Goal: Transaction & Acquisition: Book appointment/travel/reservation

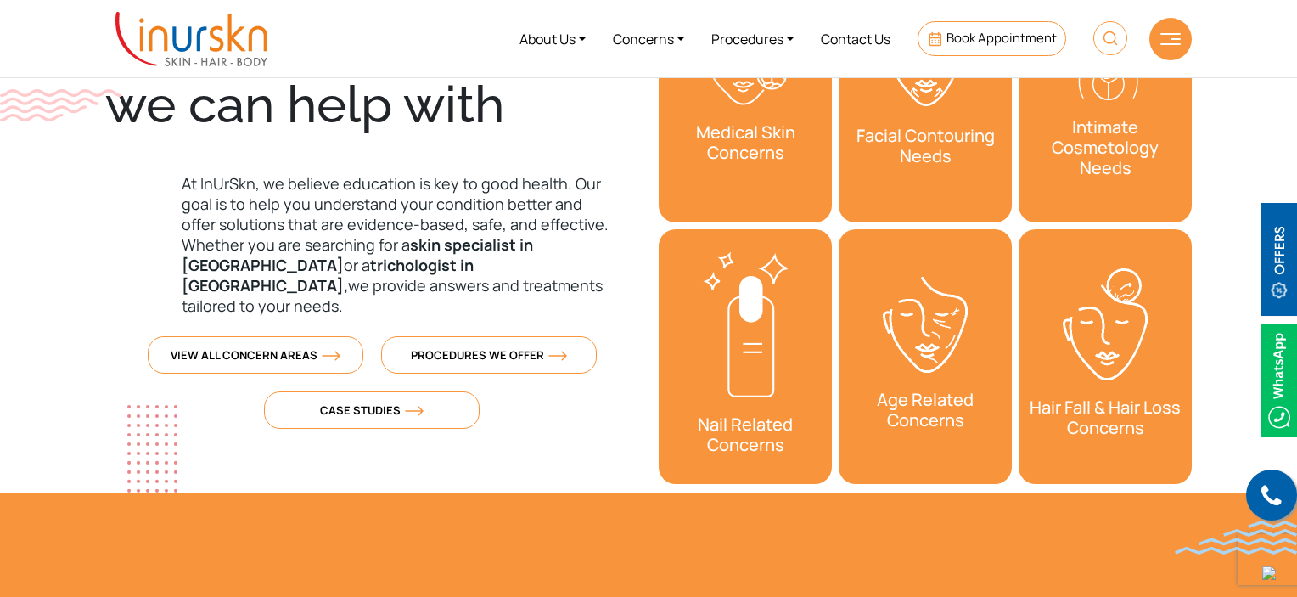
scroll to position [170, 0]
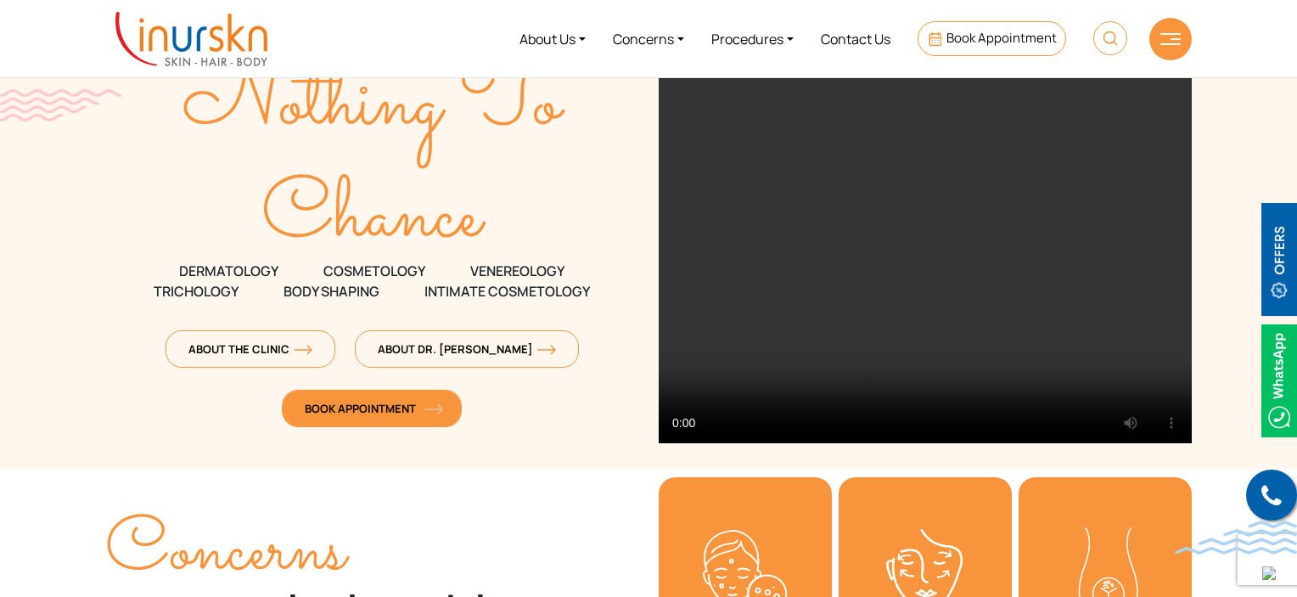
click at [370, 406] on span "Book Appointment" at bounding box center [372, 408] width 134 height 15
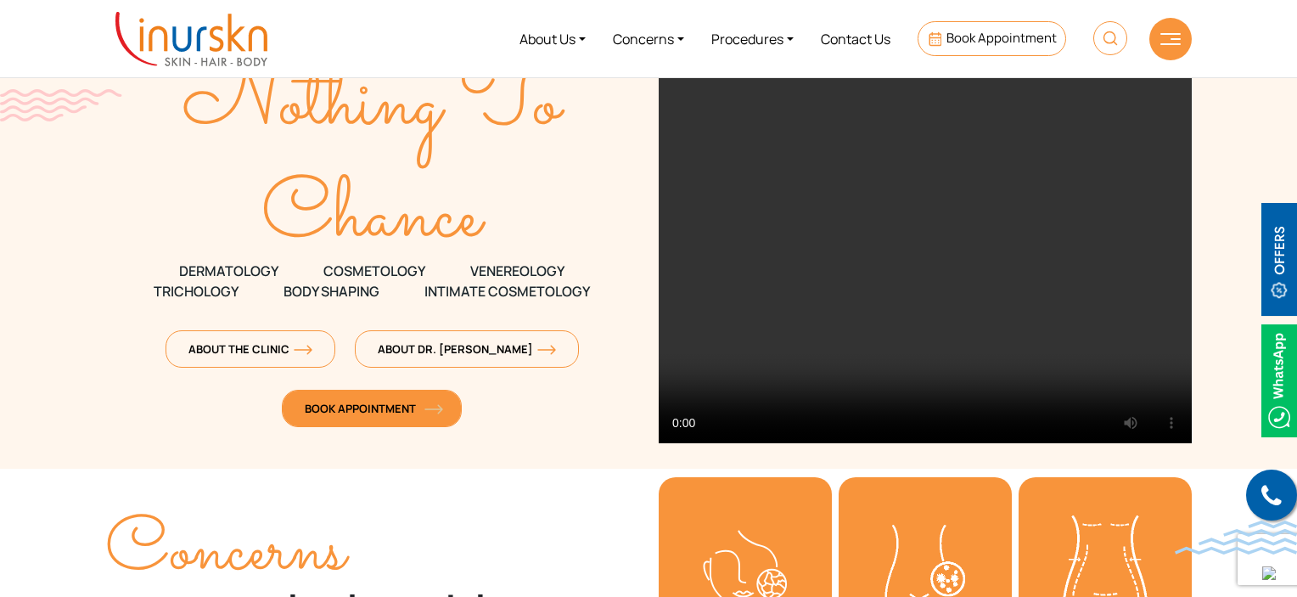
click at [433, 415] on link "Book Appointment" at bounding box center [372, 408] width 180 height 37
click at [414, 407] on span "Book Appointment" at bounding box center [372, 408] width 134 height 15
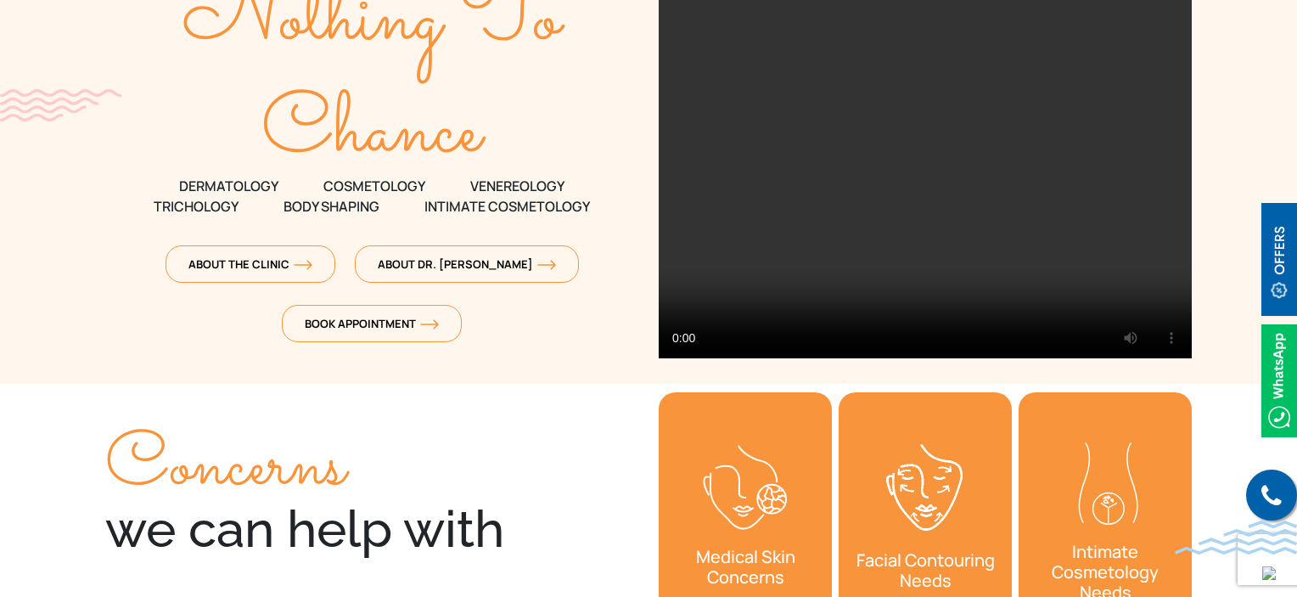
scroll to position [0, 0]
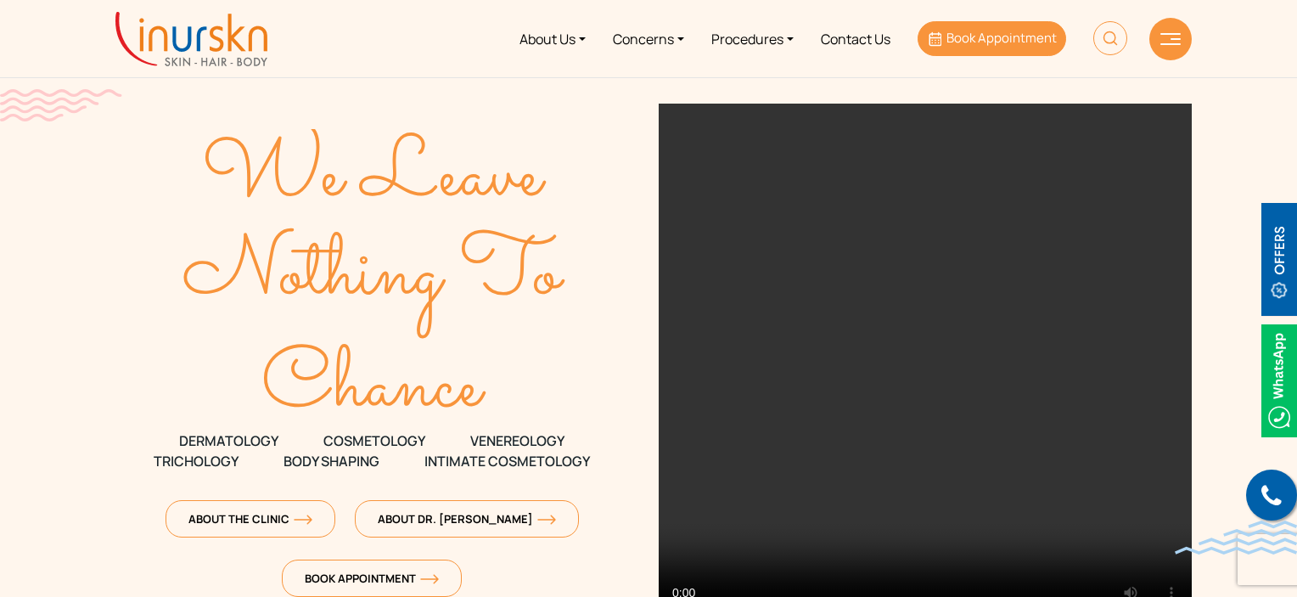
click at [985, 42] on span "Book Appointment" at bounding box center [1002, 38] width 110 height 18
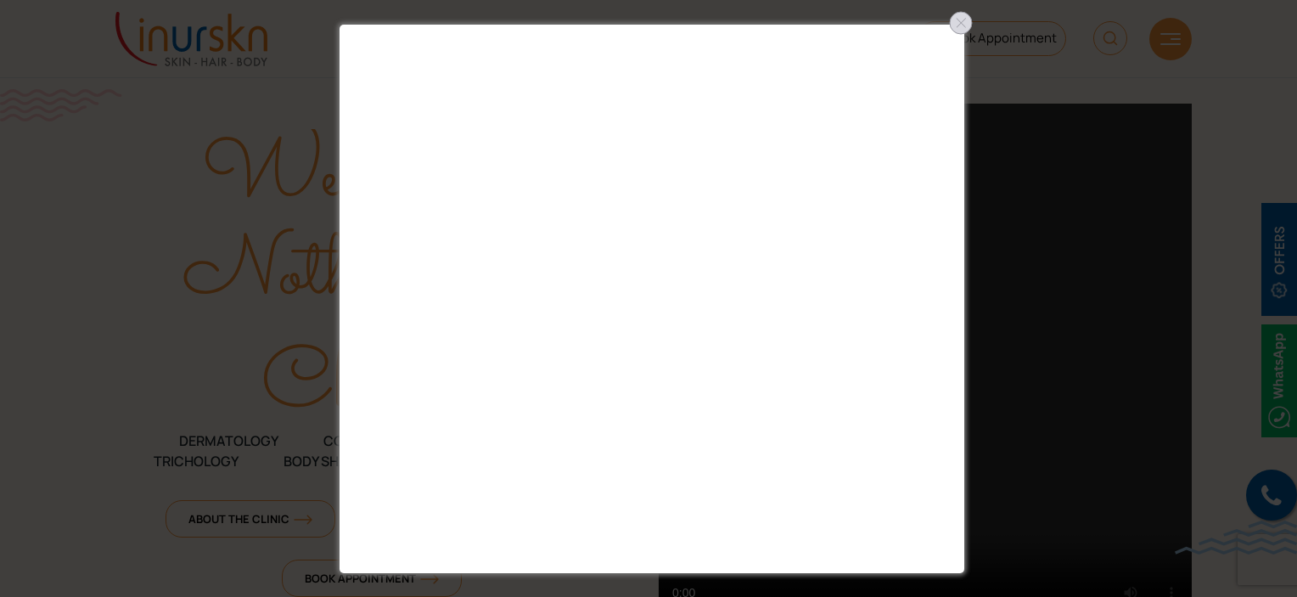
click at [959, 30] on div at bounding box center [961, 22] width 27 height 27
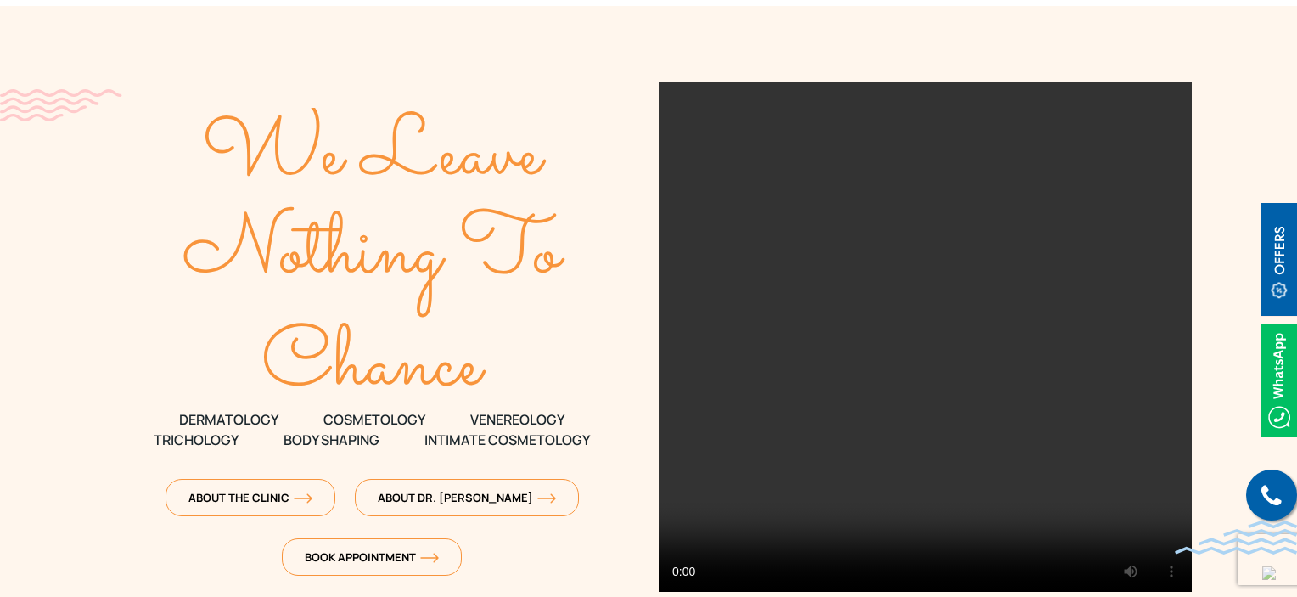
scroll to position [170, 0]
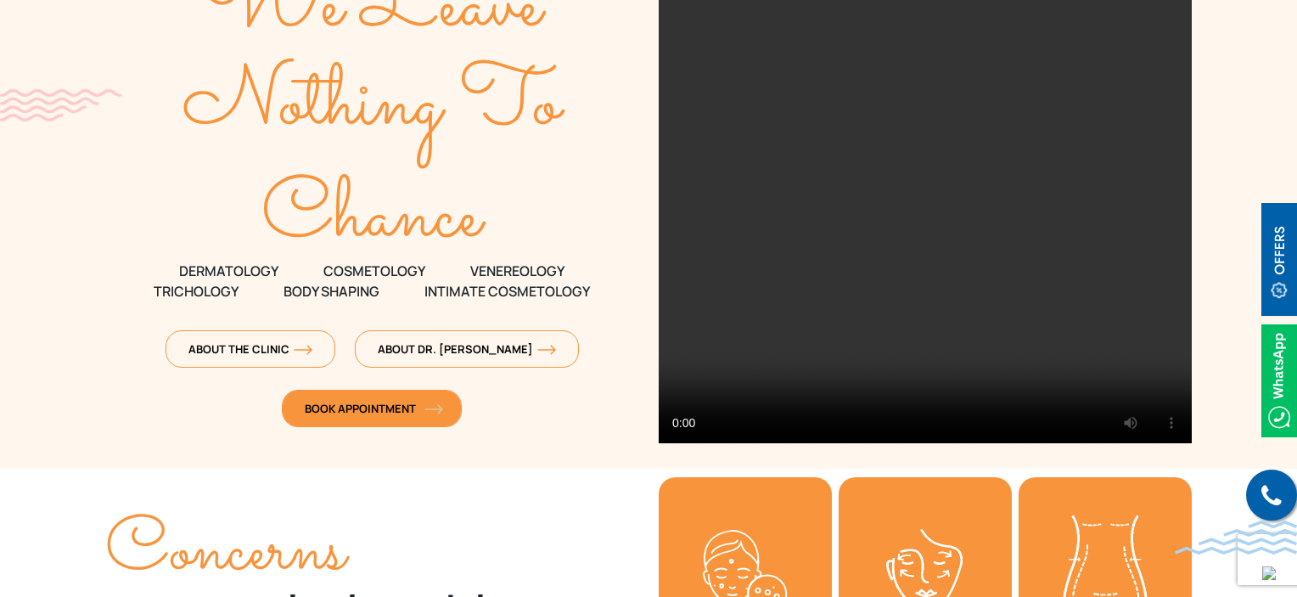
click at [359, 405] on span "Book Appointment" at bounding box center [372, 408] width 134 height 15
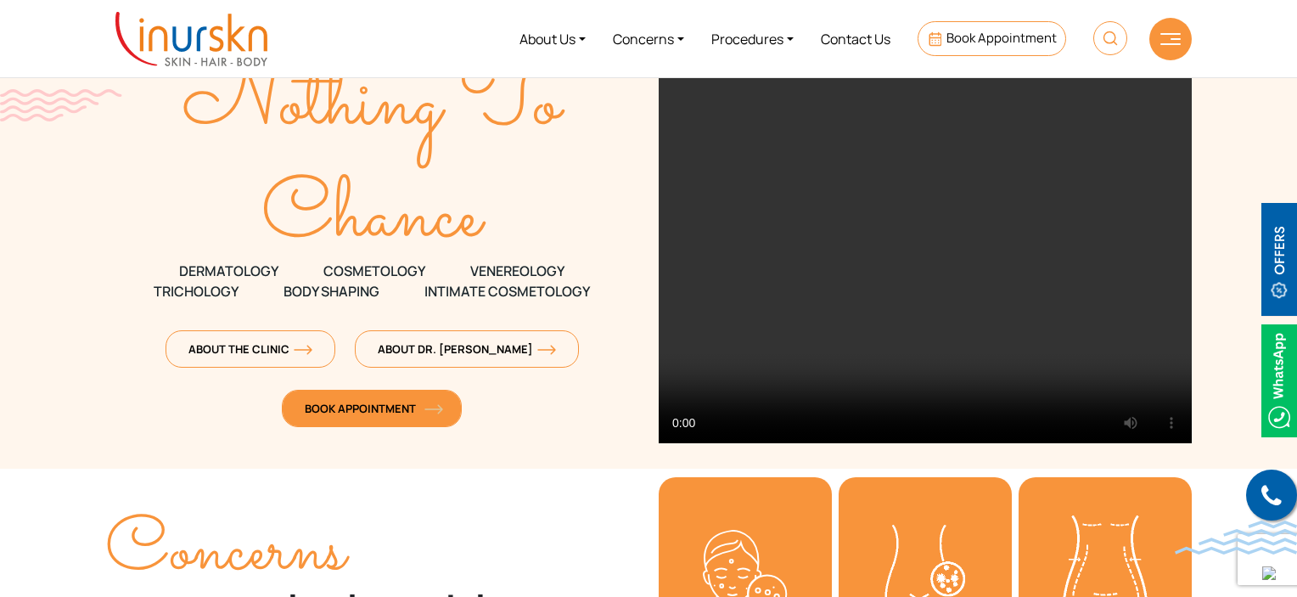
click at [376, 412] on span "Book Appointment" at bounding box center [372, 408] width 134 height 15
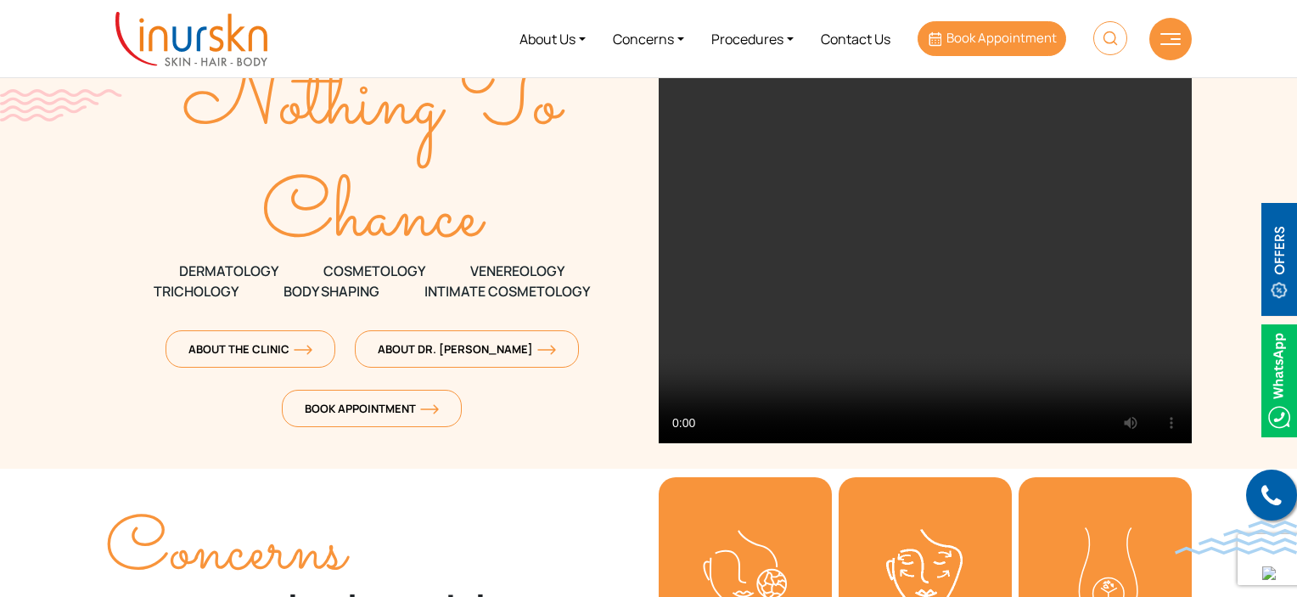
click at [927, 41] on icon at bounding box center [933, 38] width 15 height 15
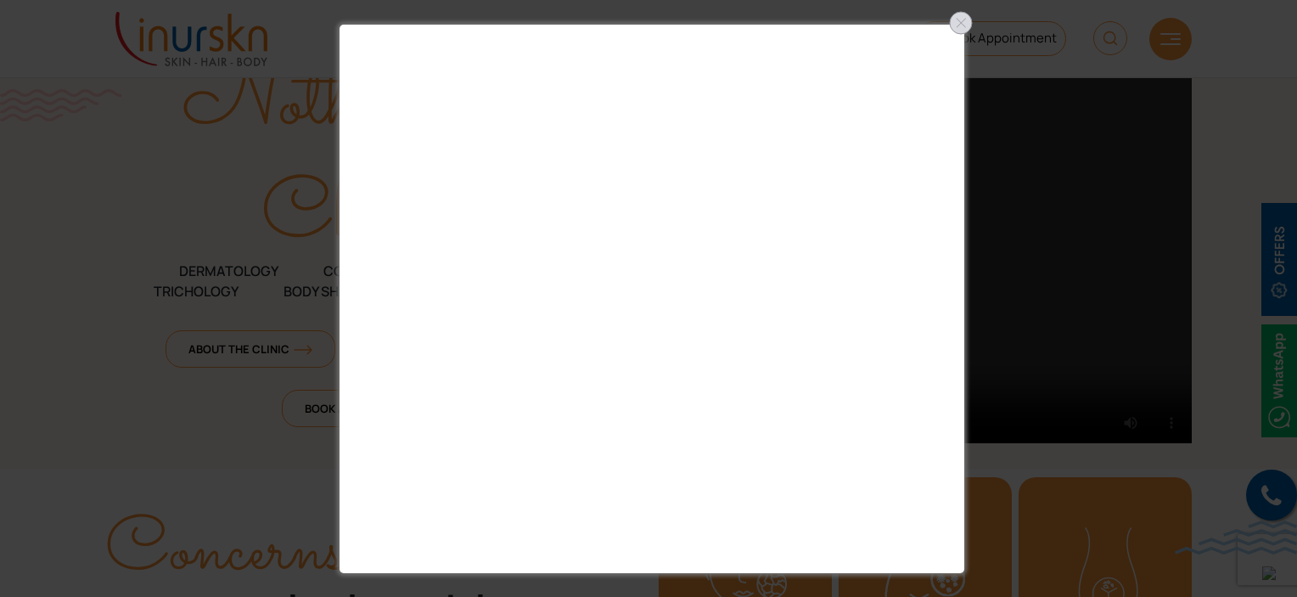
click at [951, 23] on div at bounding box center [961, 22] width 27 height 27
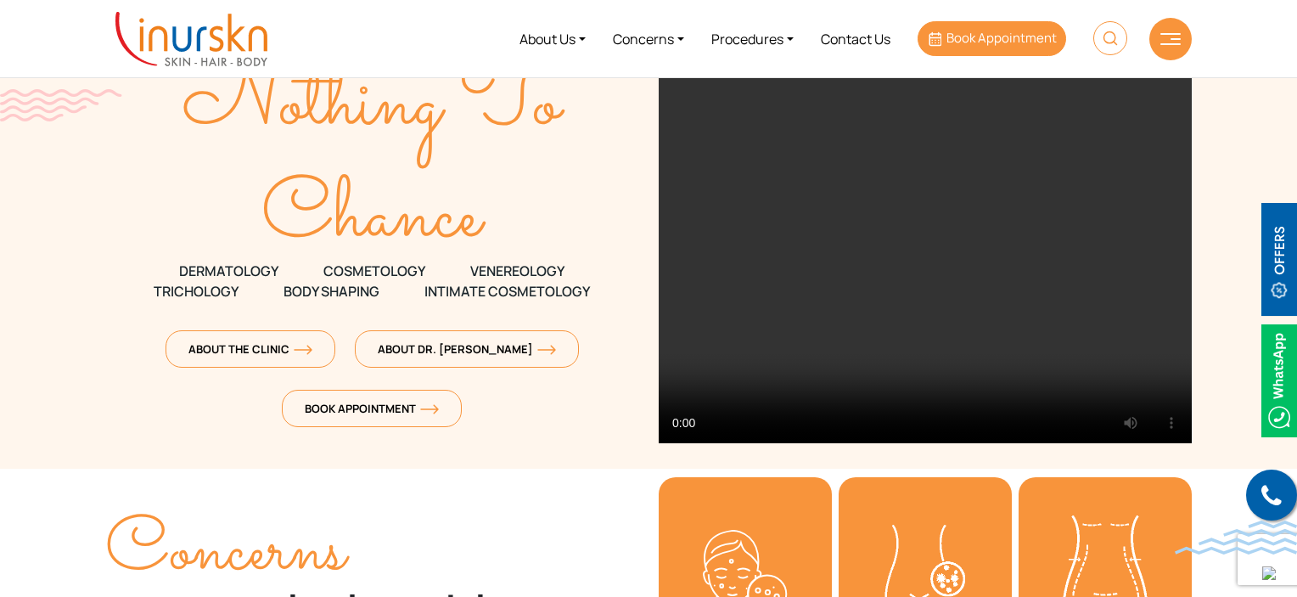
click at [962, 48] on link "Book Appointment" at bounding box center [992, 38] width 149 height 35
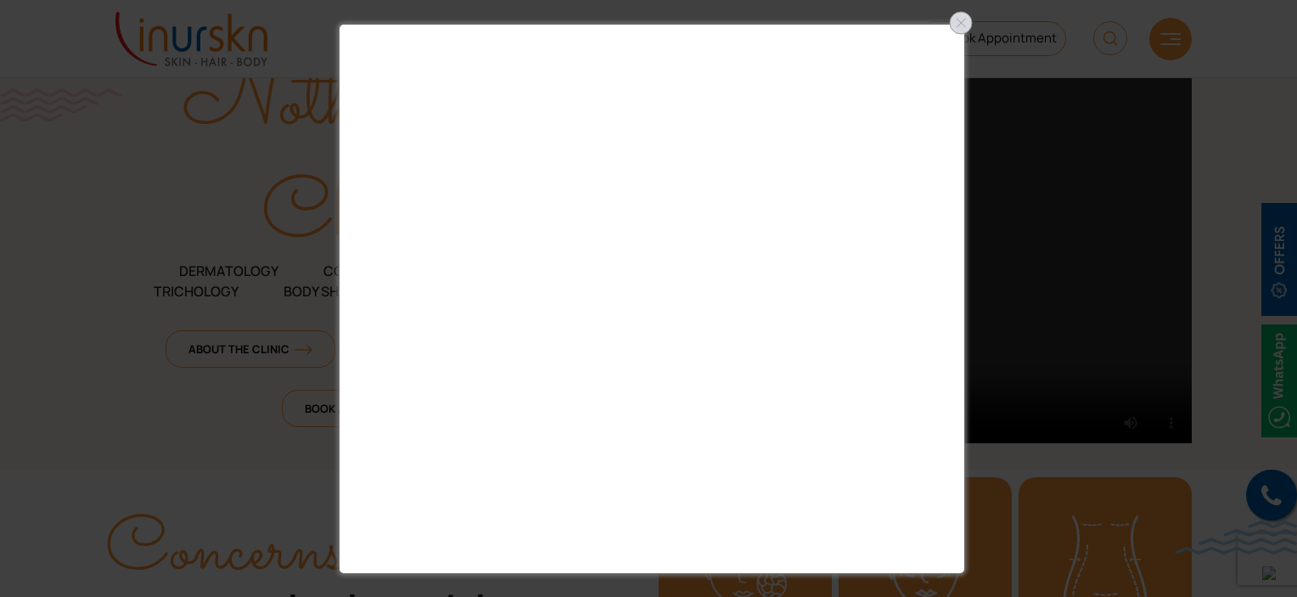
click at [960, 23] on div at bounding box center [961, 22] width 27 height 27
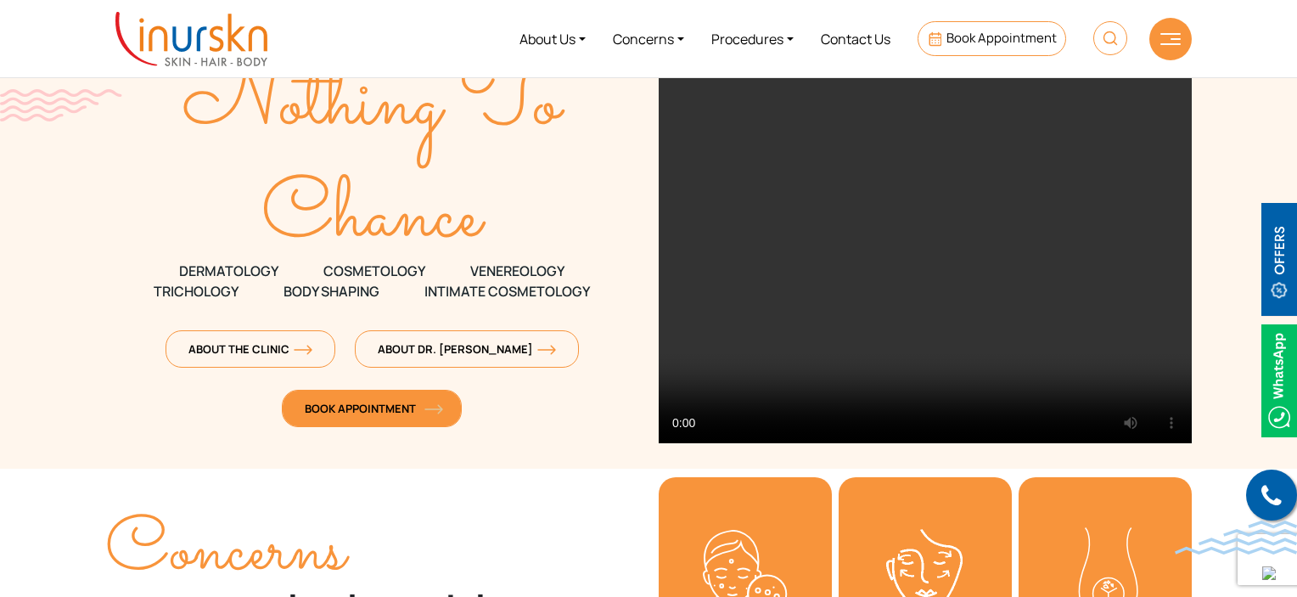
click at [363, 425] on link "Book Appointment" at bounding box center [372, 408] width 180 height 37
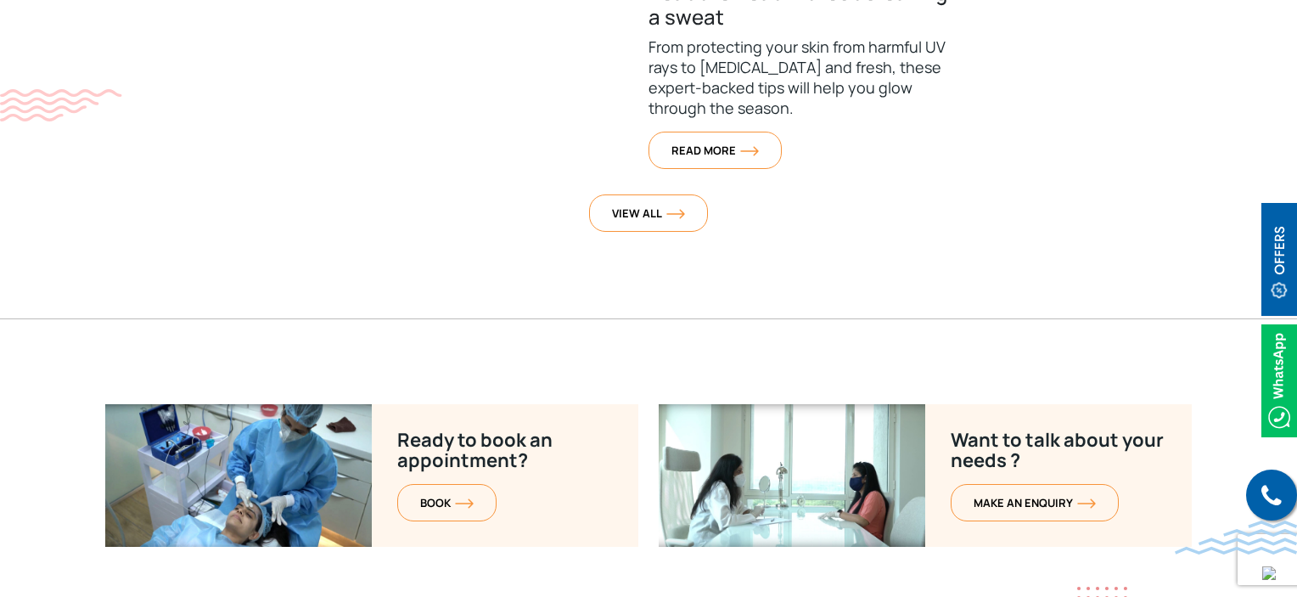
scroll to position [6914, 0]
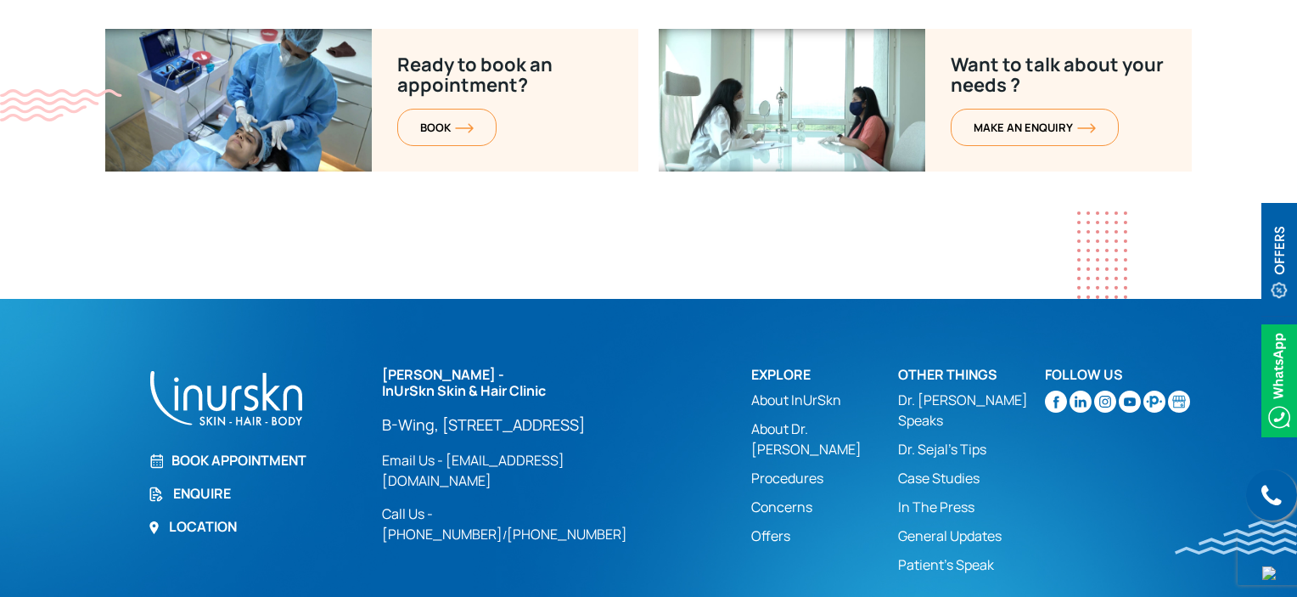
click at [295, 450] on link "Book Appointment" at bounding box center [255, 460] width 214 height 20
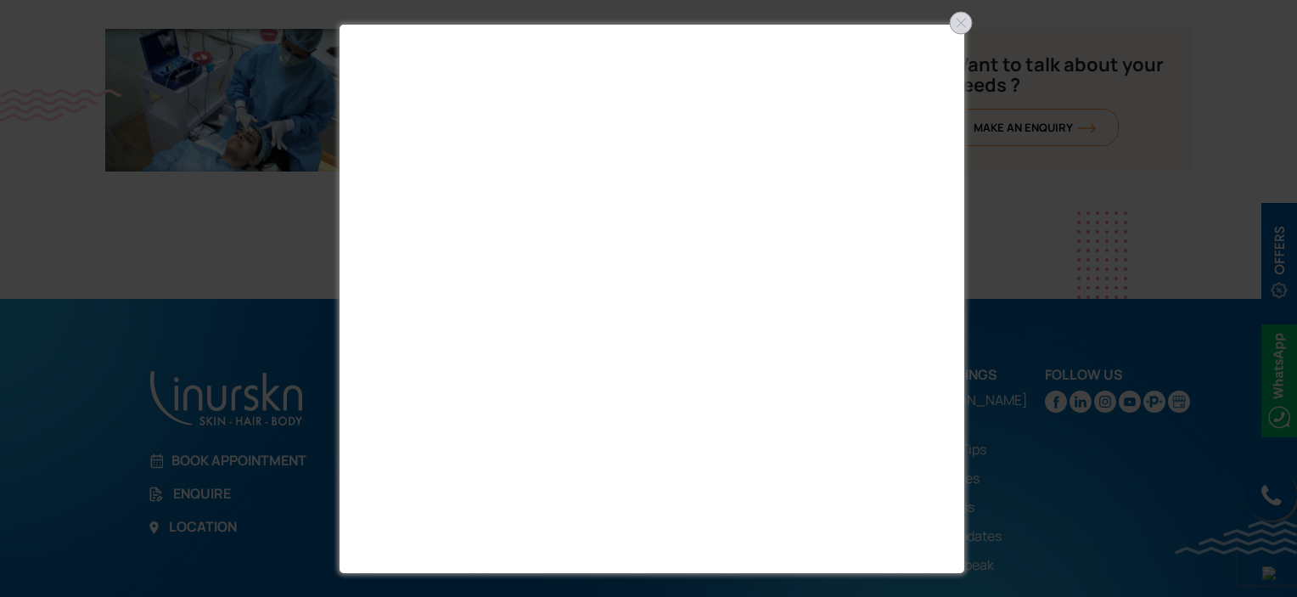
click at [962, 16] on div at bounding box center [961, 22] width 27 height 27
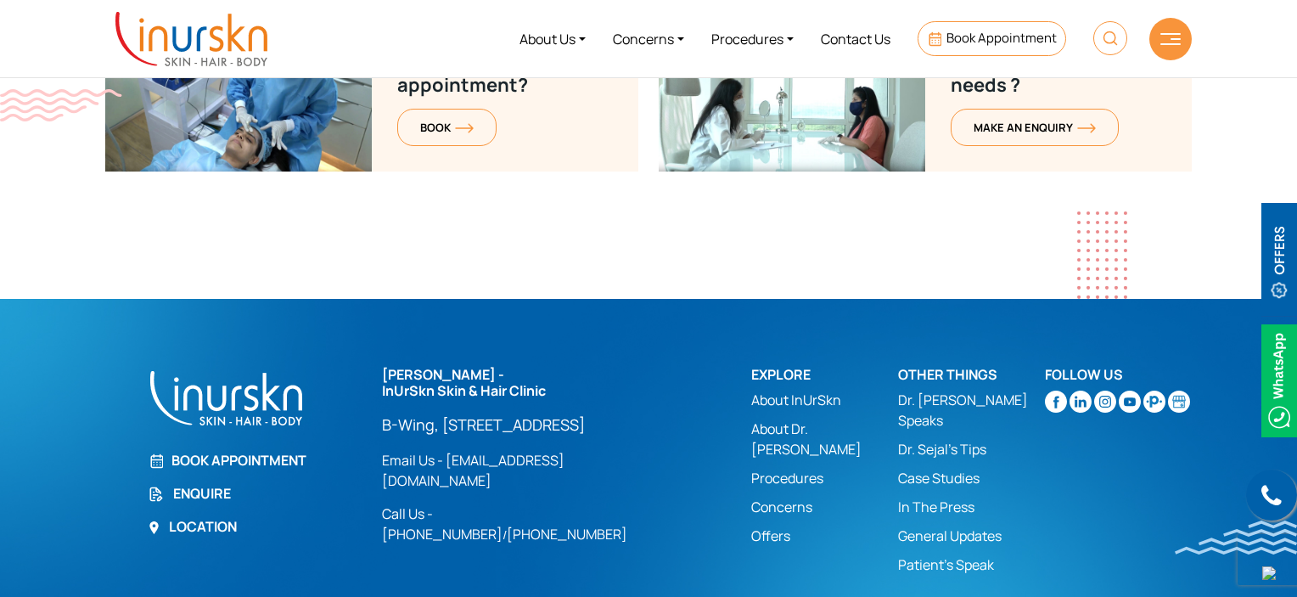
scroll to position [6574, 0]
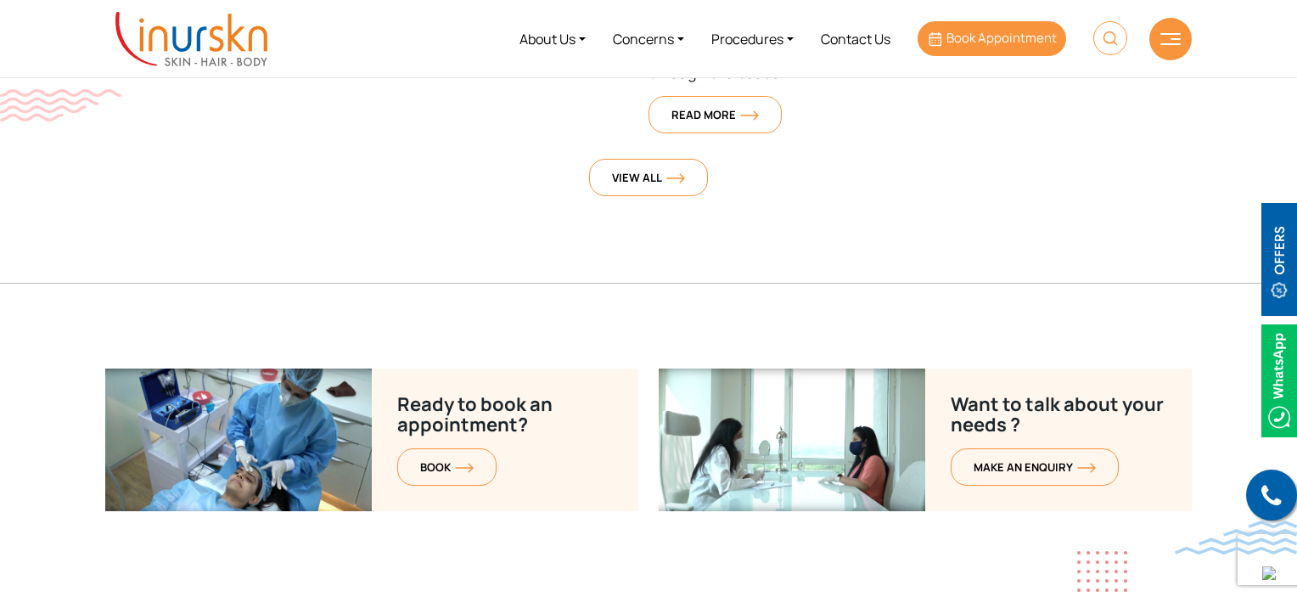
click at [968, 47] on span "Book Appointment" at bounding box center [1002, 38] width 110 height 18
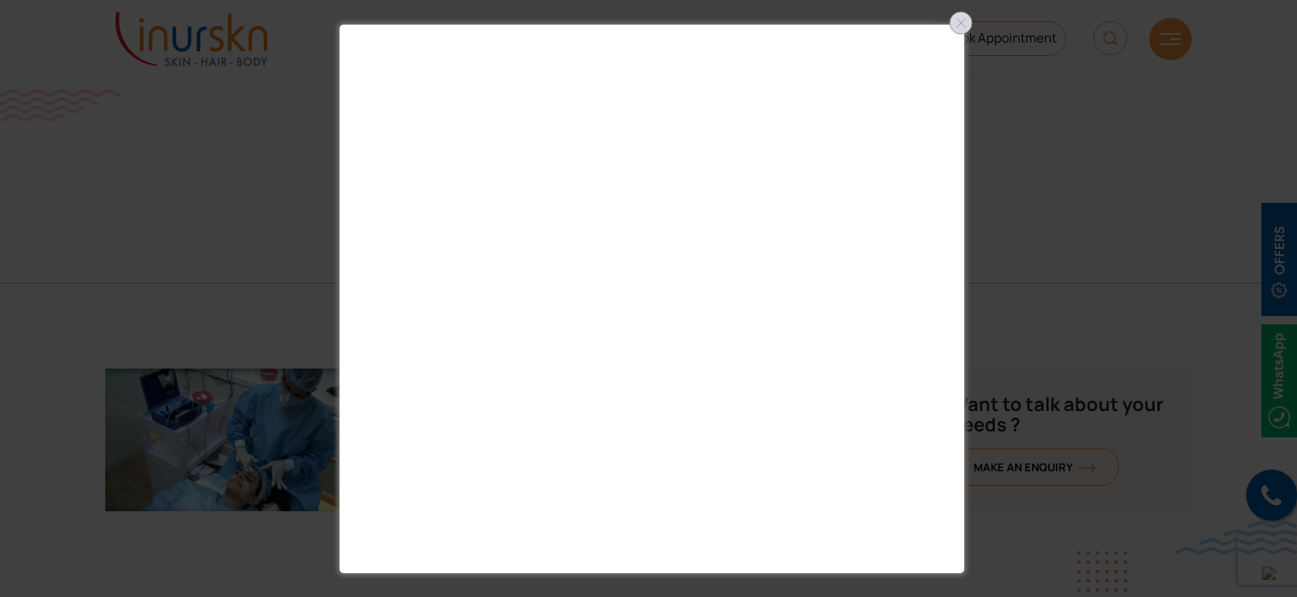
click at [958, 25] on div at bounding box center [961, 22] width 27 height 27
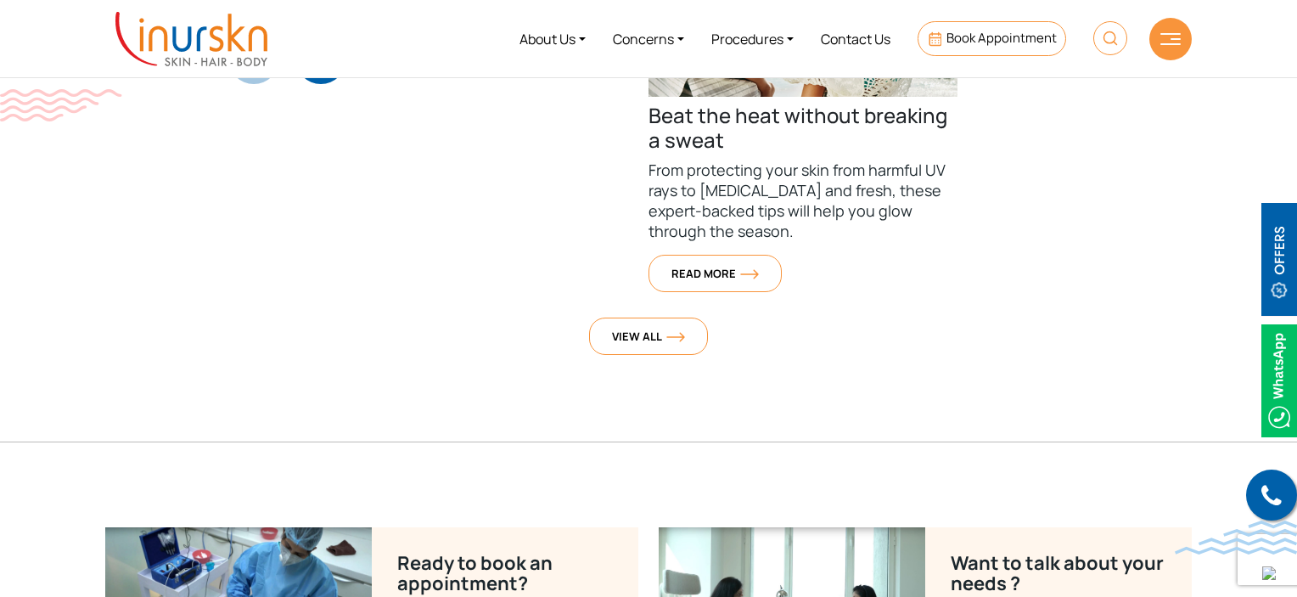
scroll to position [6404, 0]
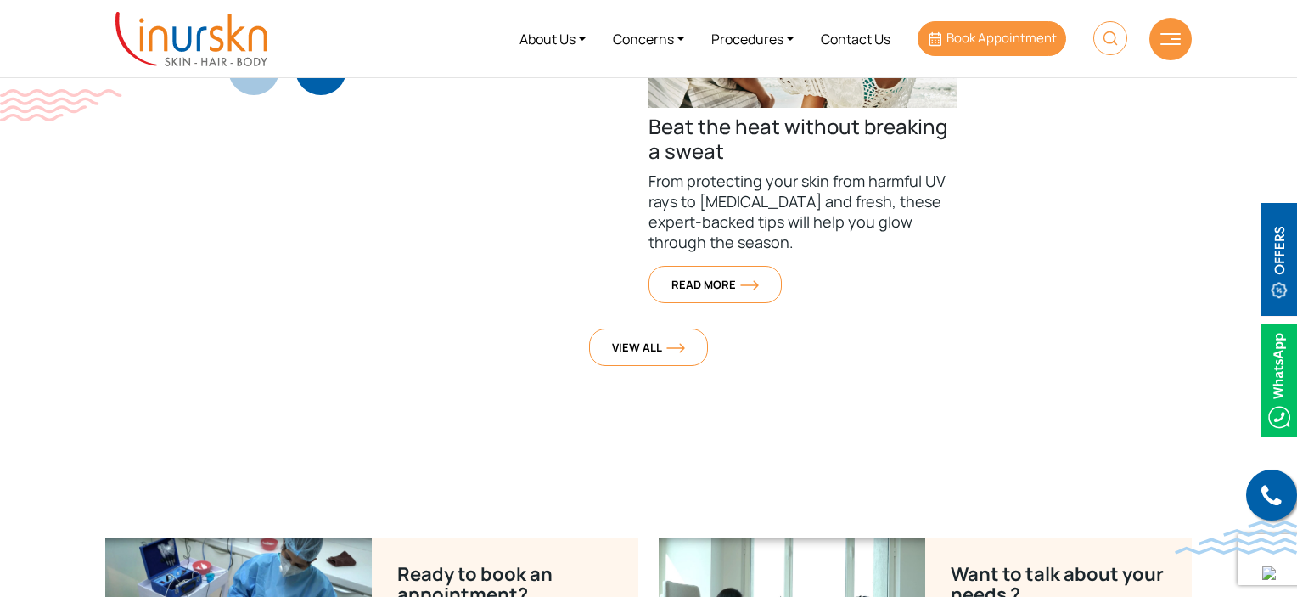
click at [1009, 41] on span "Book Appointment" at bounding box center [1002, 38] width 110 height 18
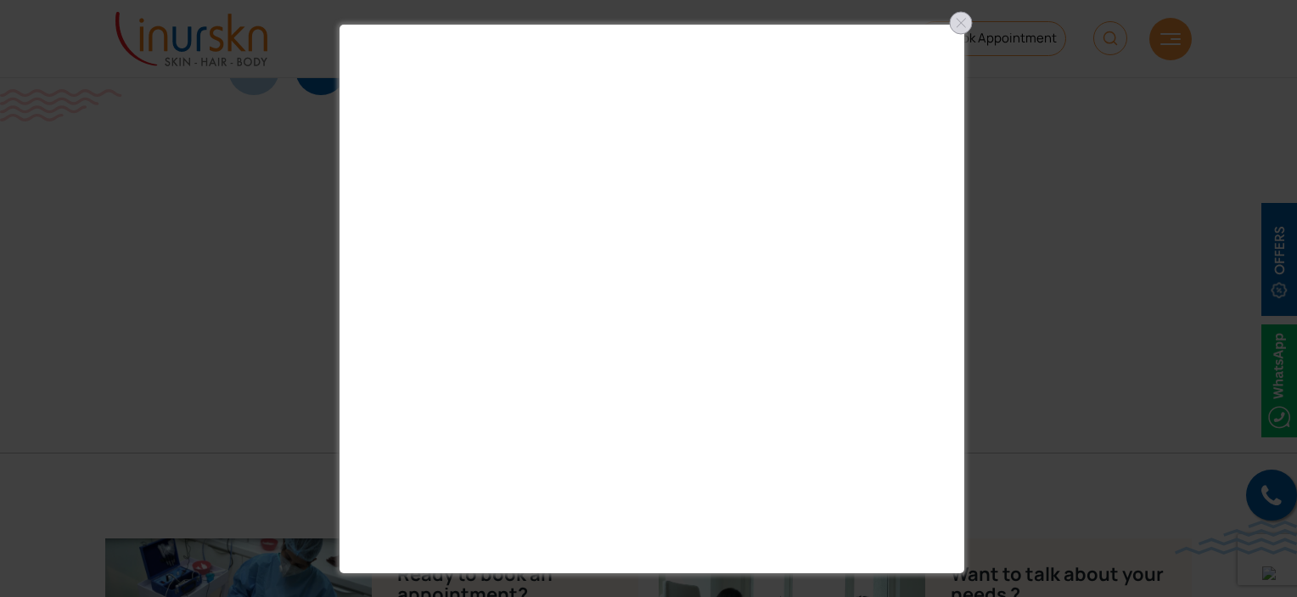
click at [951, 26] on div at bounding box center [961, 22] width 27 height 27
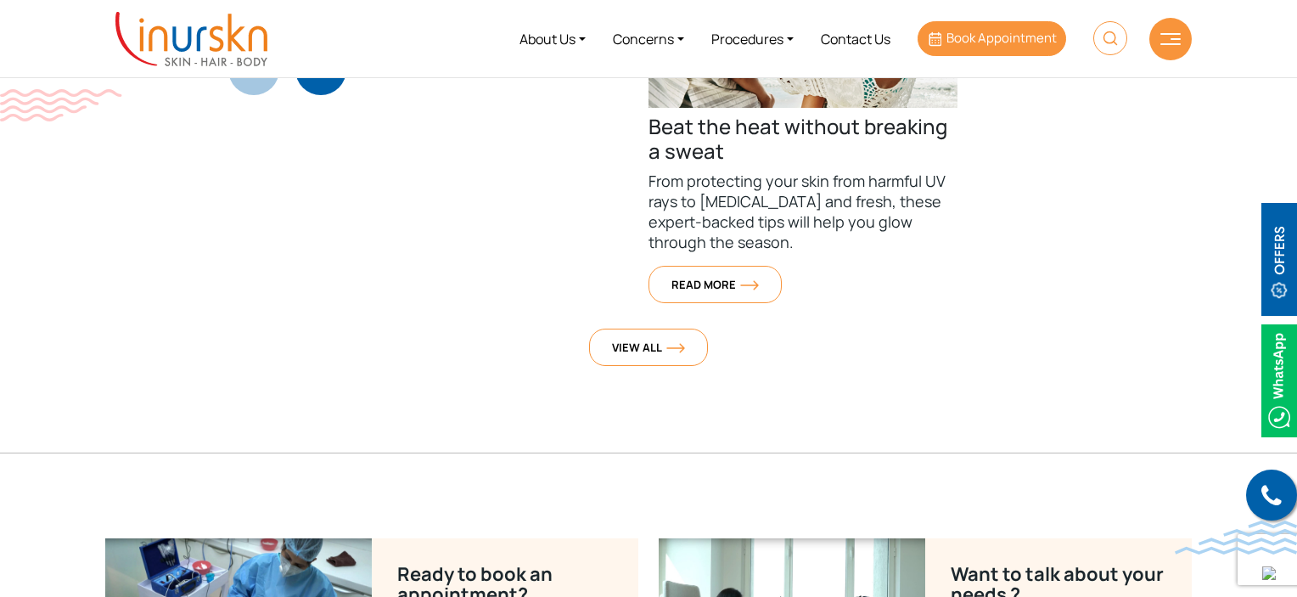
click at [1022, 41] on span "Book Appointment" at bounding box center [1002, 38] width 110 height 18
